Goal: Information Seeking & Learning: Learn about a topic

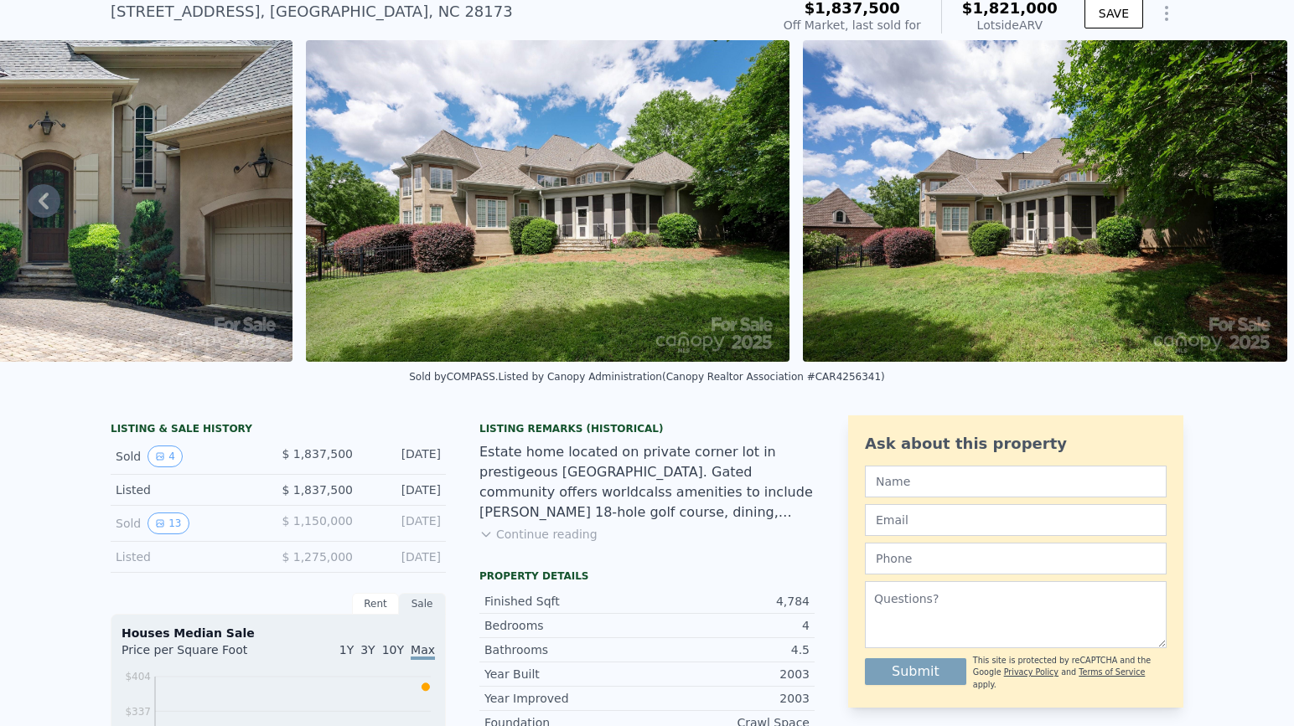
scroll to position [63, 0]
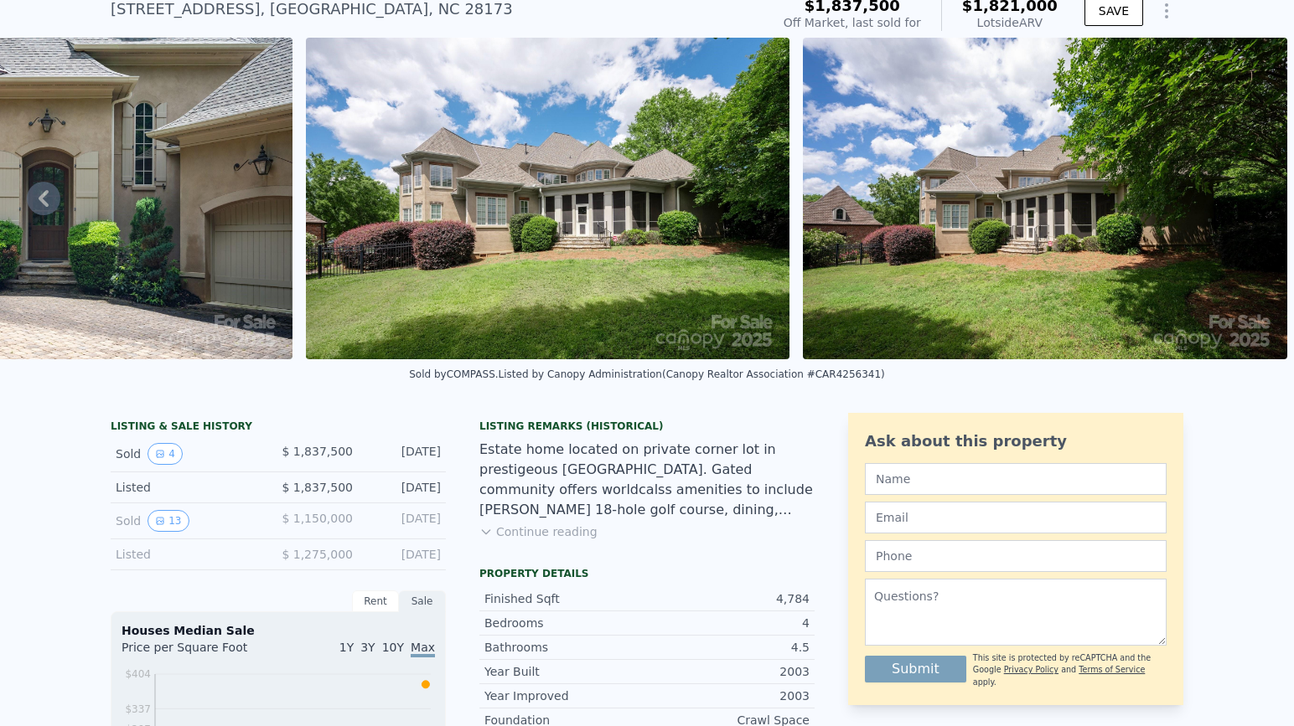
click at [545, 539] on button "Continue reading" at bounding box center [538, 532] width 118 height 17
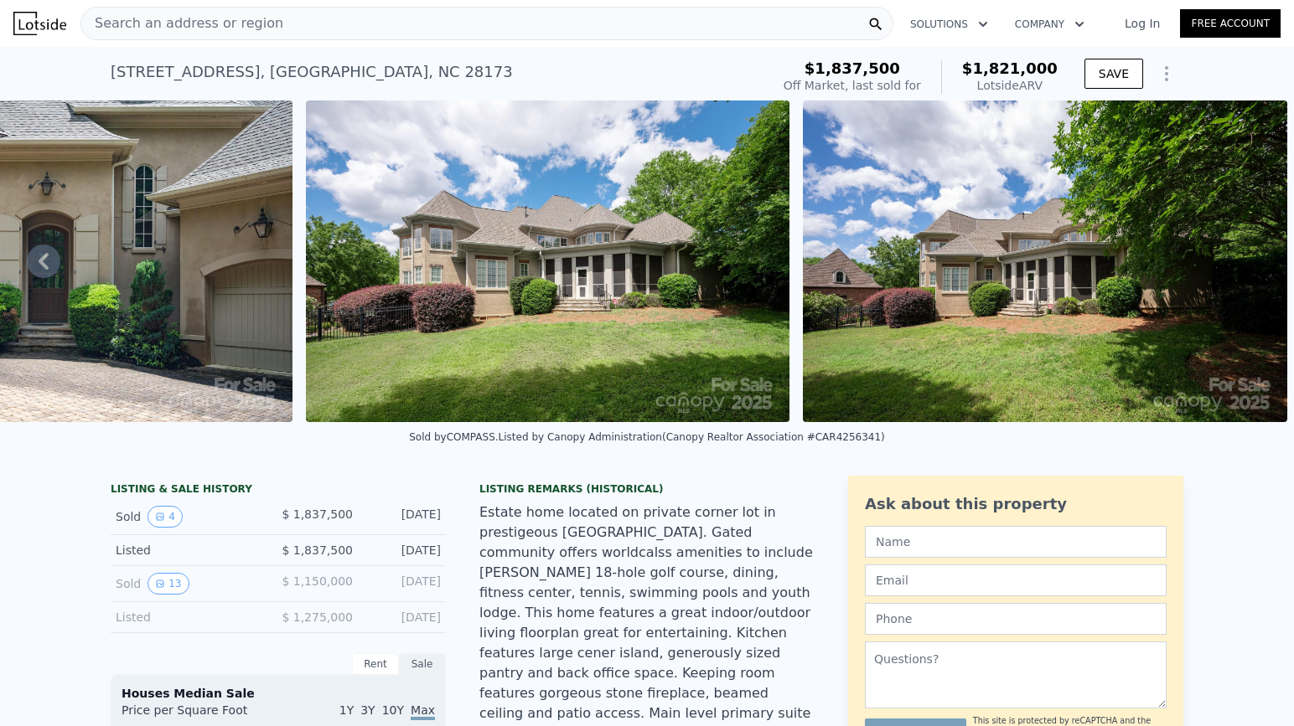
scroll to position [0, 0]
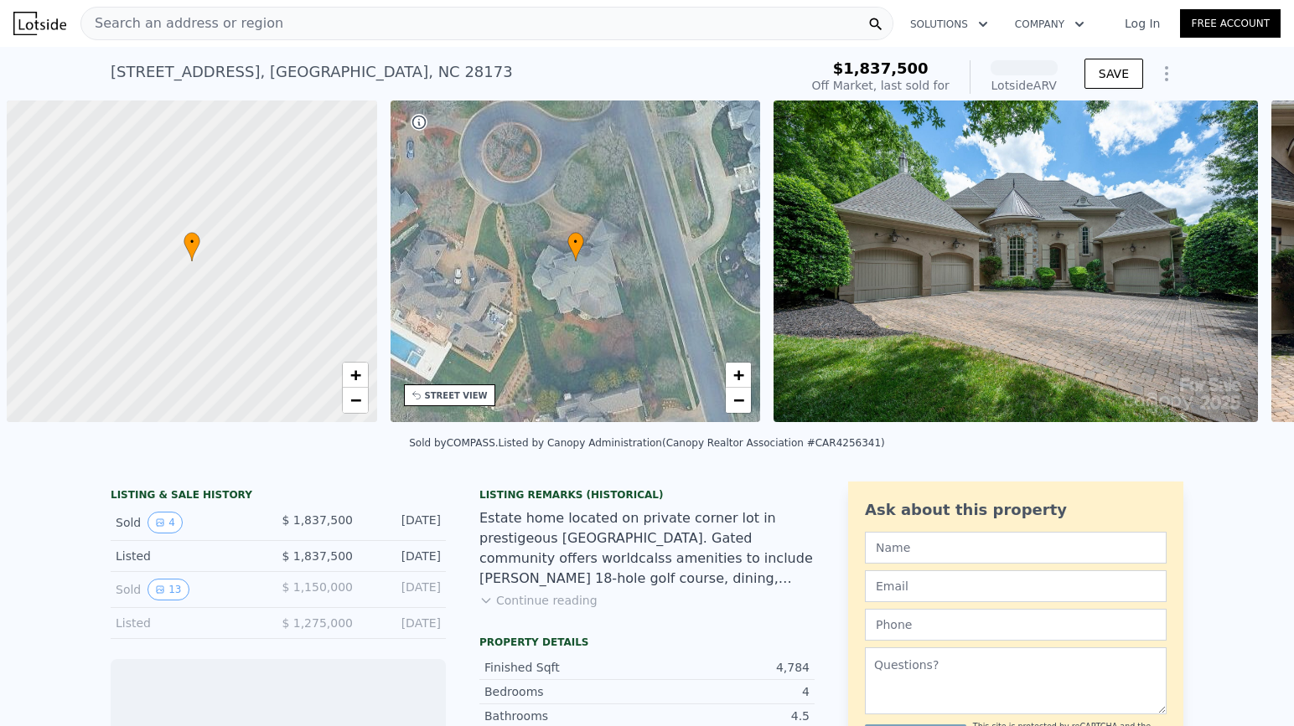
scroll to position [0, 7]
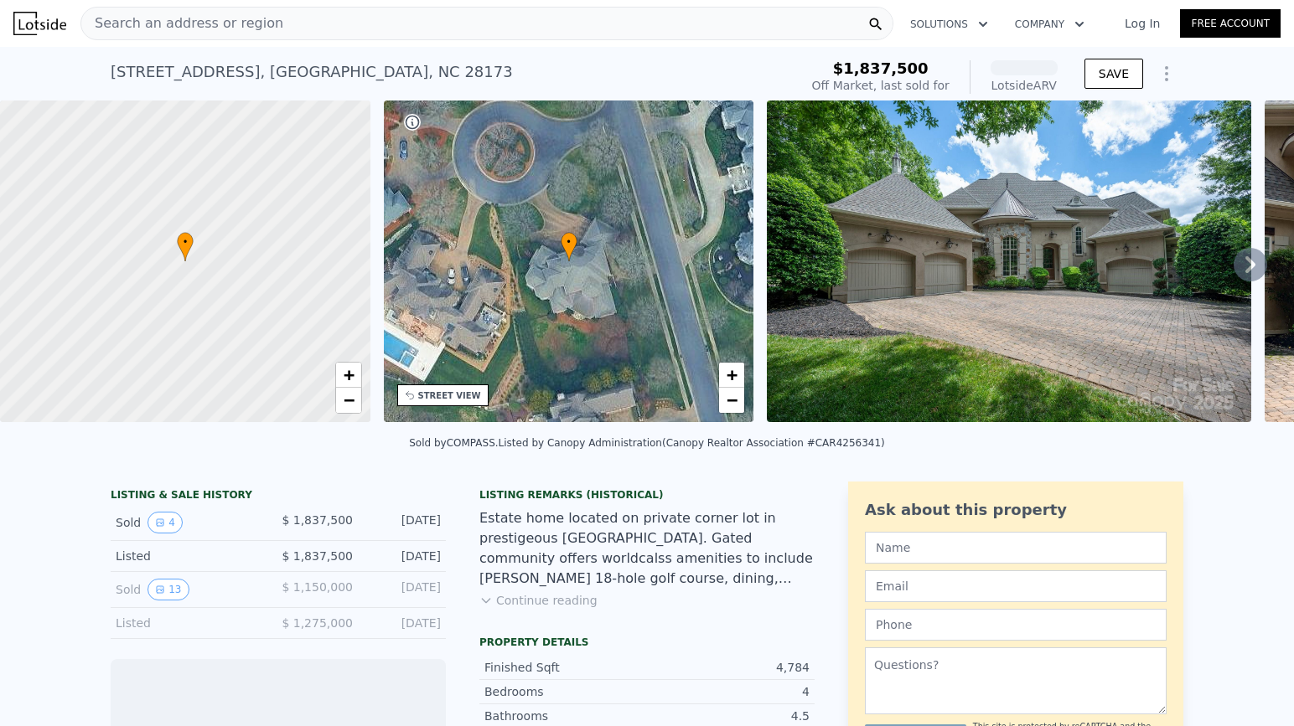
click at [146, 13] on span "Search an address or region" at bounding box center [182, 23] width 202 height 20
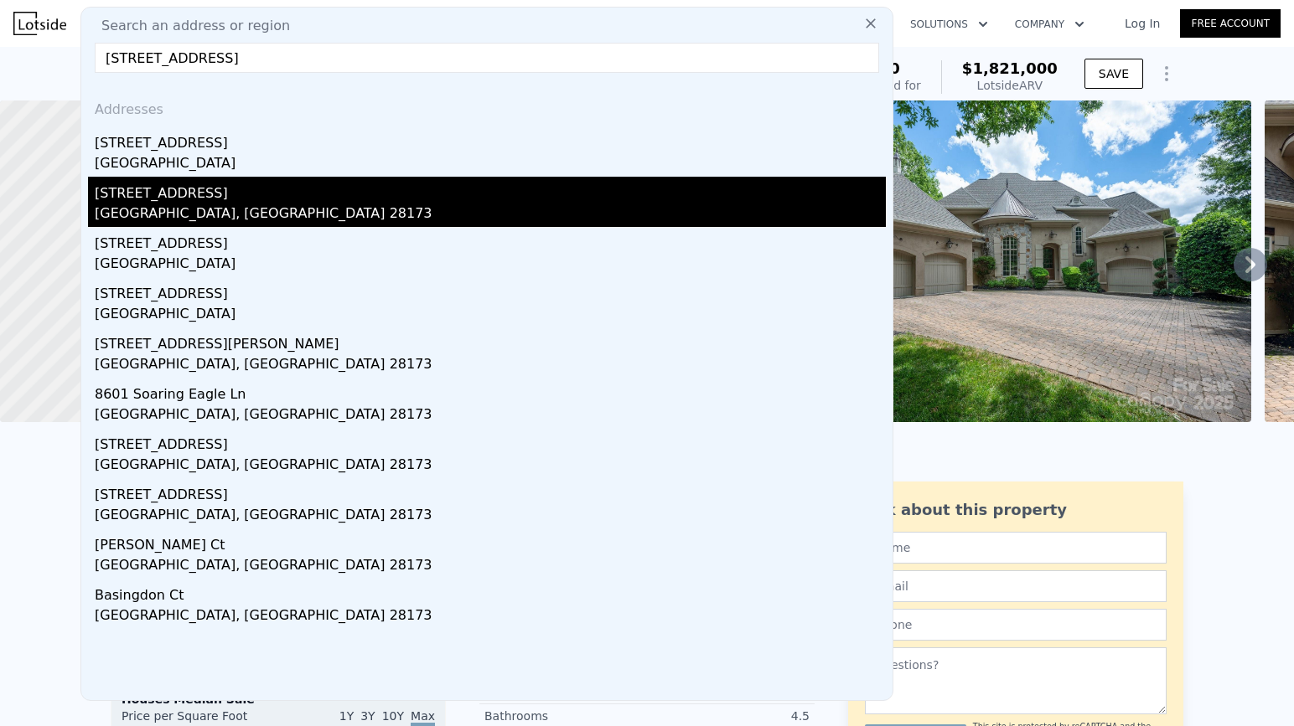
type input "8601 Trethorne Ct Waxhaw, NC 28173"
click at [260, 203] on div "8601 Union Central Ct" at bounding box center [490, 190] width 791 height 27
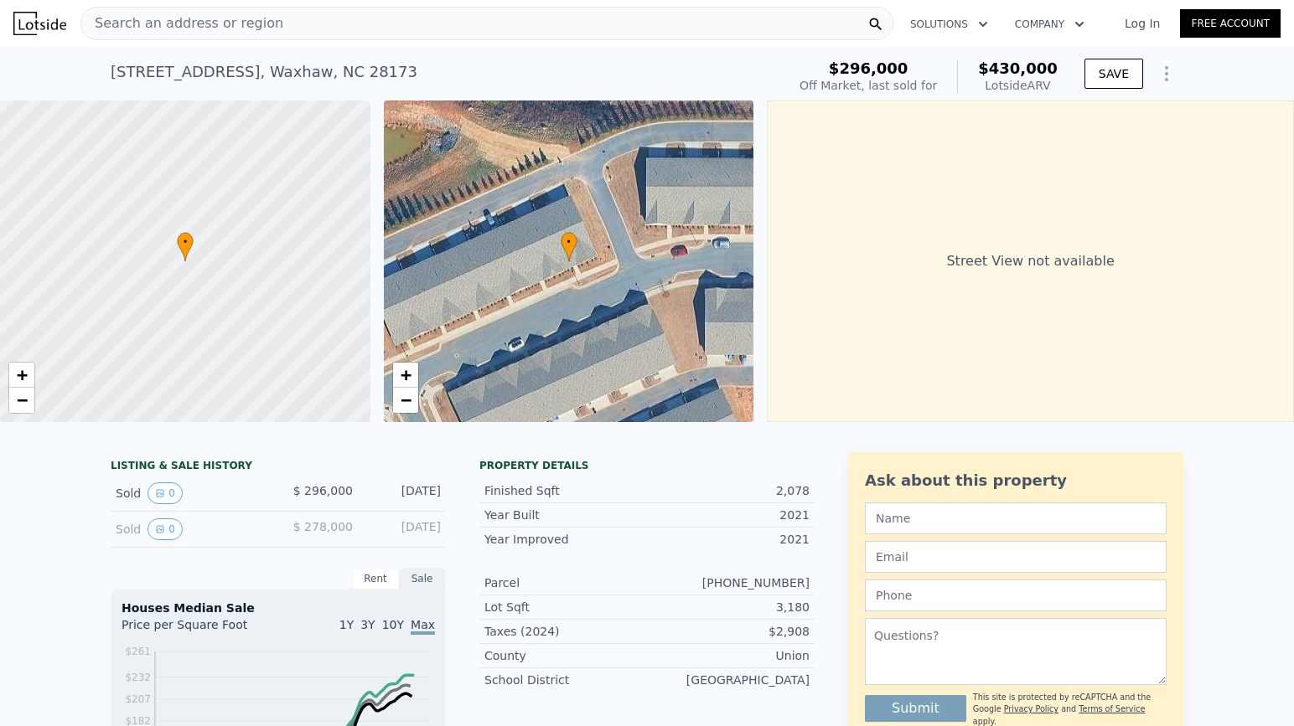
click at [365, 45] on nav "Search an address or region Solutions Company Open main menu Log In Free Account" at bounding box center [647, 23] width 1294 height 47
click at [365, 37] on div "Search an address or region" at bounding box center [486, 24] width 813 height 34
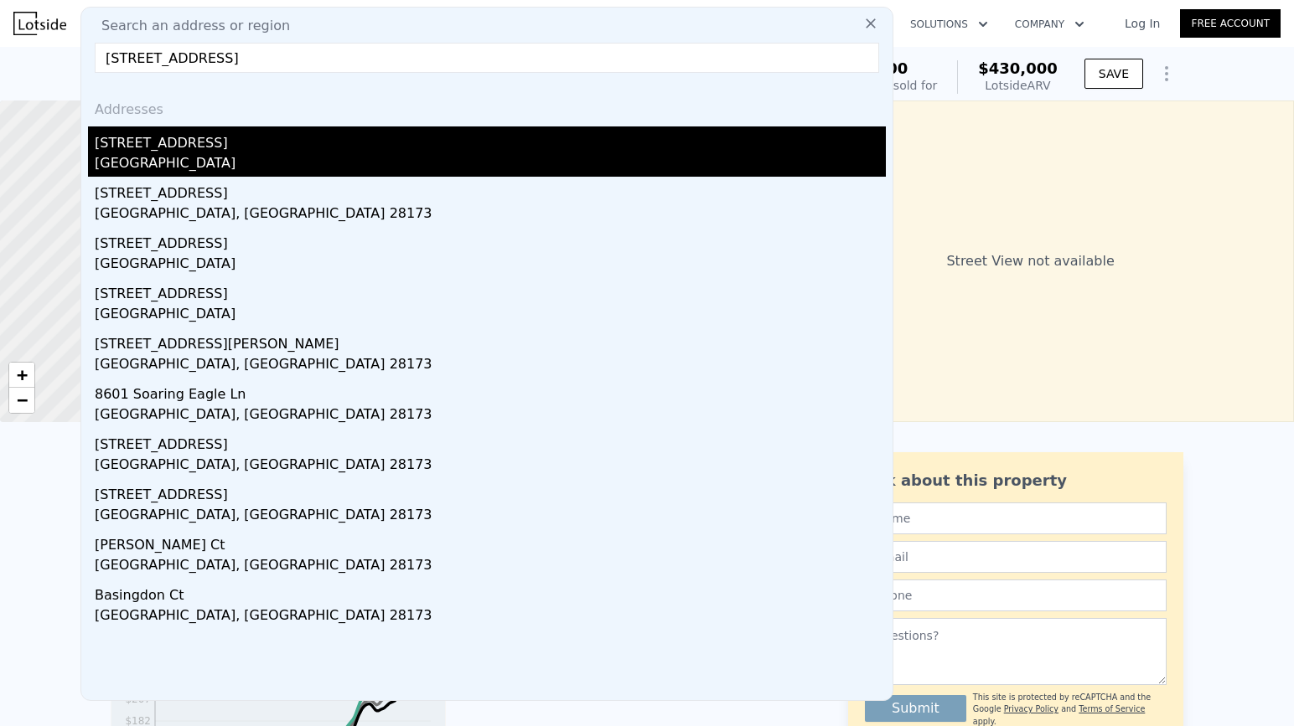
type input "8601 Trethorne Ct Waxhaw, NC 28173"
click at [270, 157] on div "Union County, NC 28173" at bounding box center [490, 164] width 791 height 23
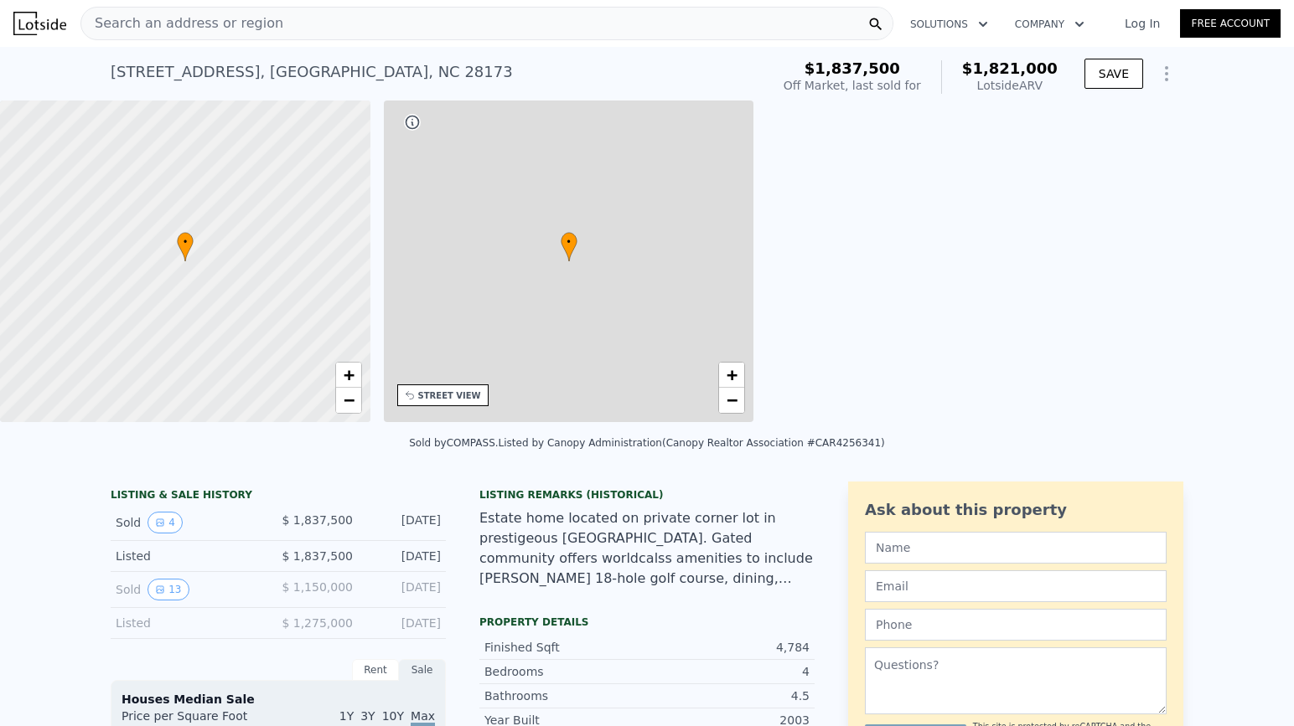
type input "$ 1,821,000"
type input "7"
type input "4"
type input "5"
type input "3.5"
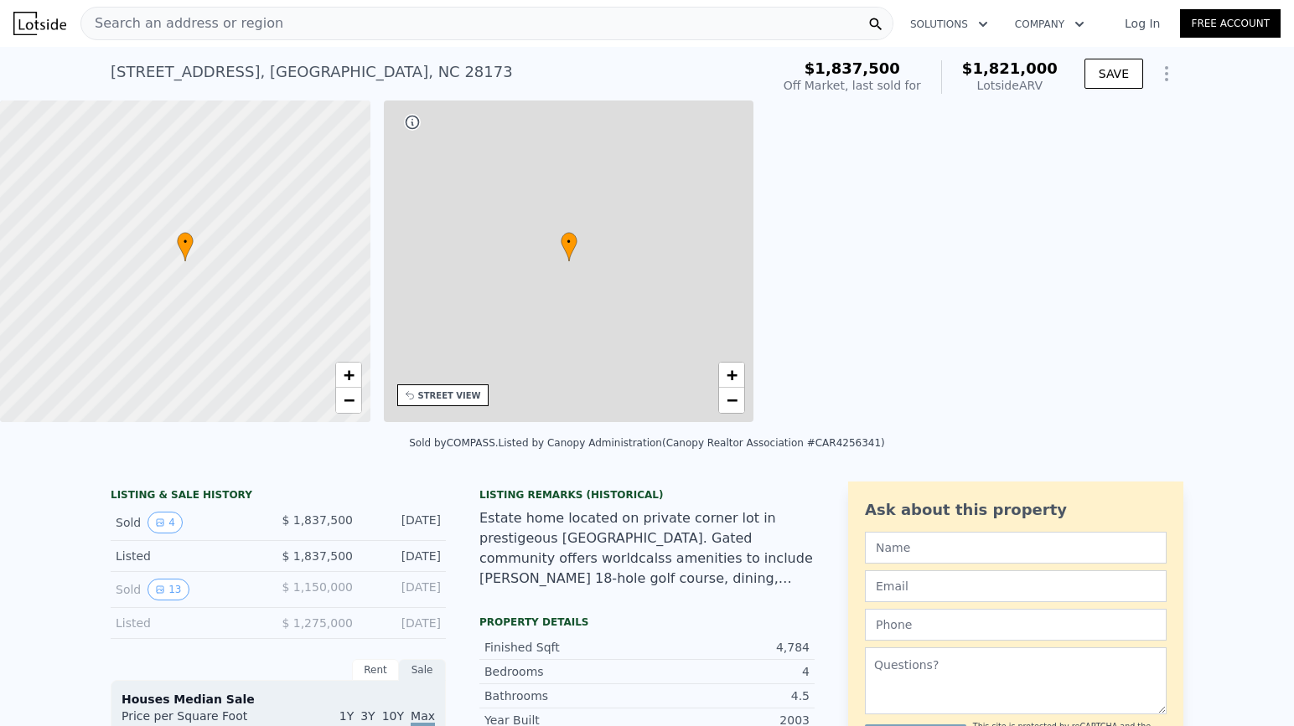
type input "4.5"
type input "3592"
type input "5908"
type input "20473"
type input "34848"
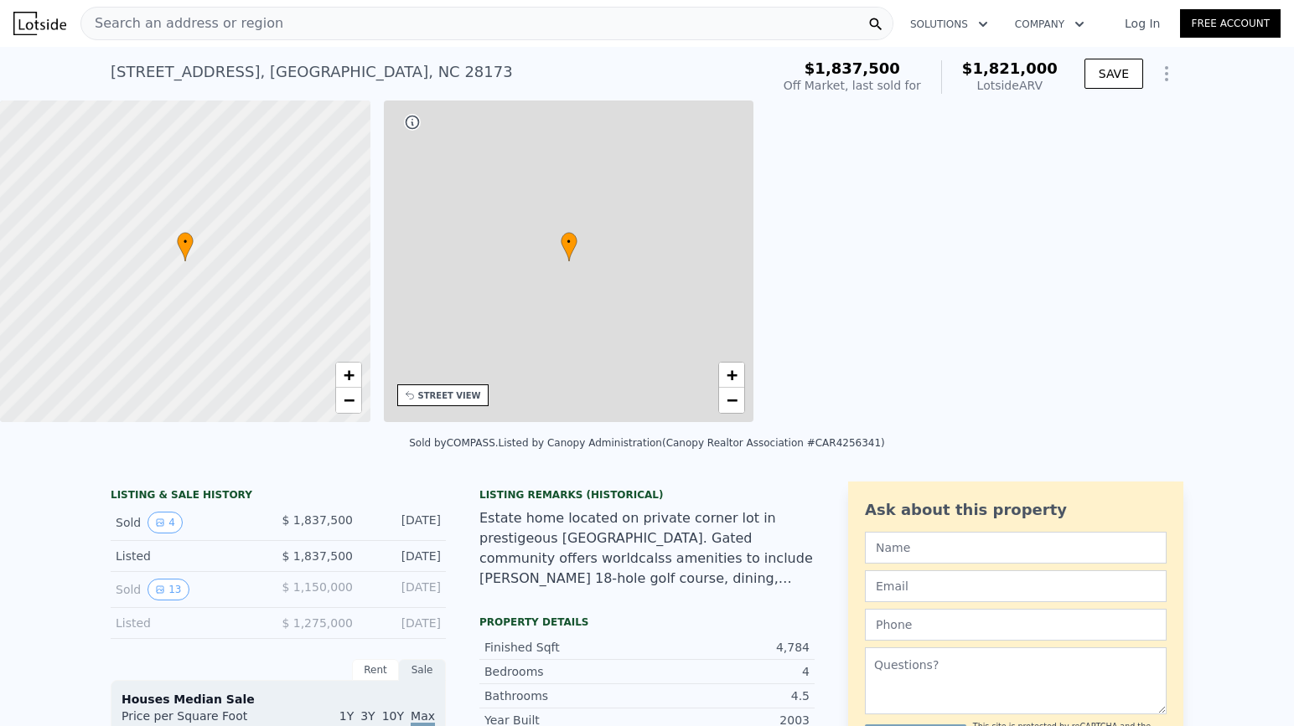
type input "-$ 264,247"
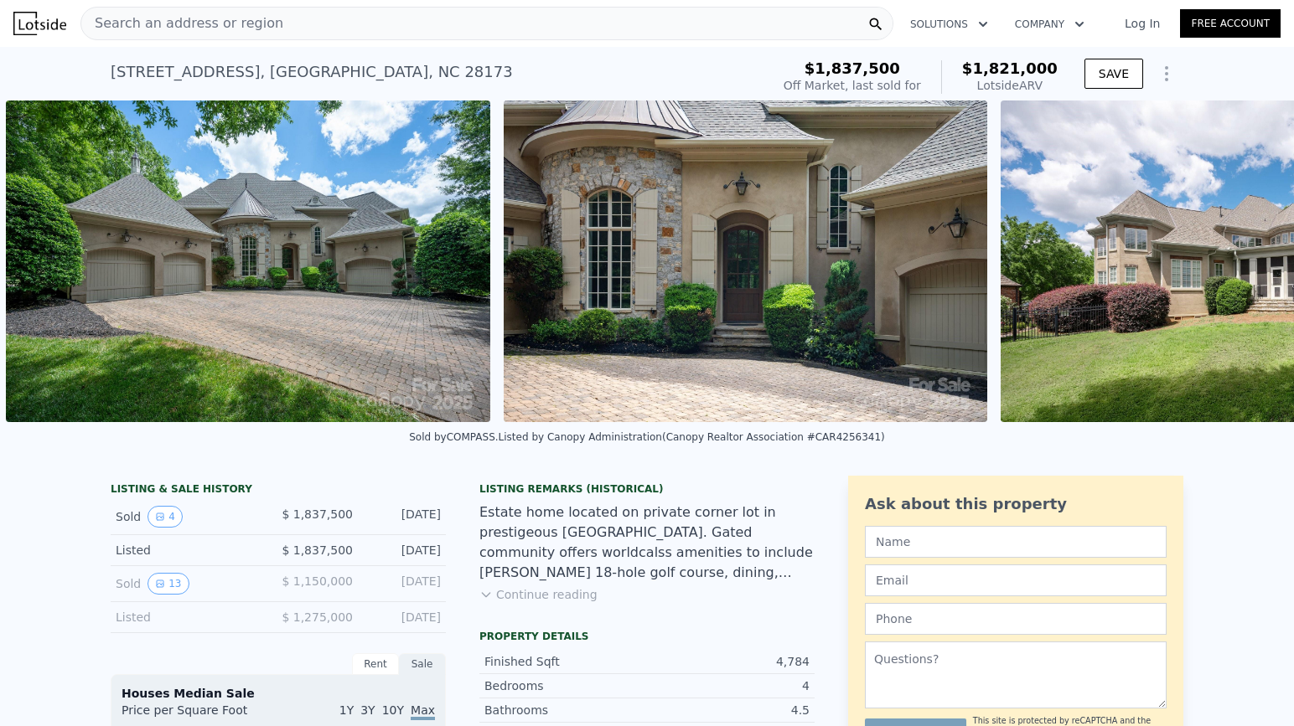
scroll to position [0, 767]
